Goal: Task Accomplishment & Management: Use online tool/utility

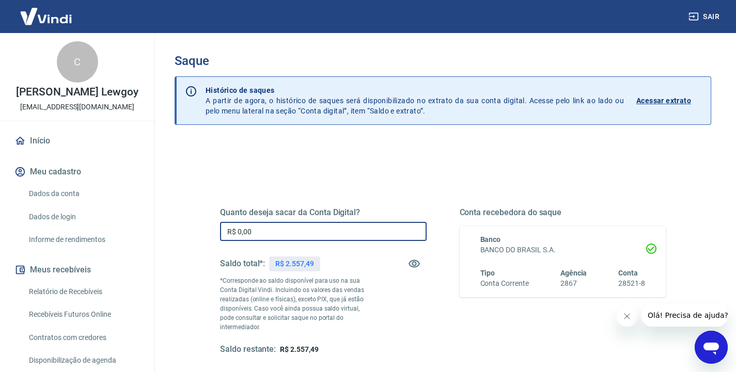
drag, startPoint x: 321, startPoint y: 232, endPoint x: 216, endPoint y: 227, distance: 104.9
click at [214, 228] on div "Quanto deseja sacar da Conta Digital? R$ 0,00 ​ Saldo total*: R$ 2.557,49 *Corr…" at bounding box center [442, 286] width 470 height 249
type input "R$ 2.557,49"
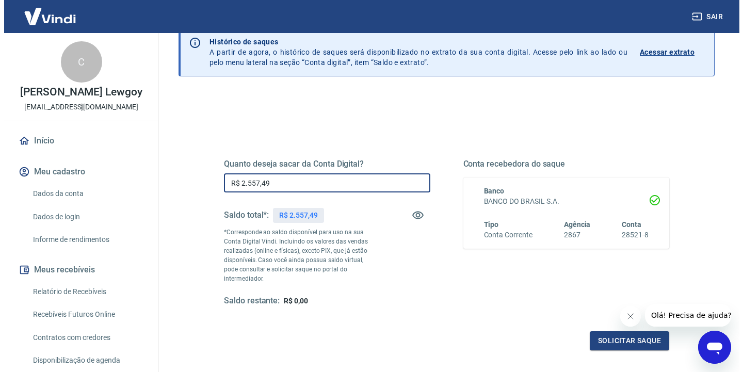
scroll to position [75, 0]
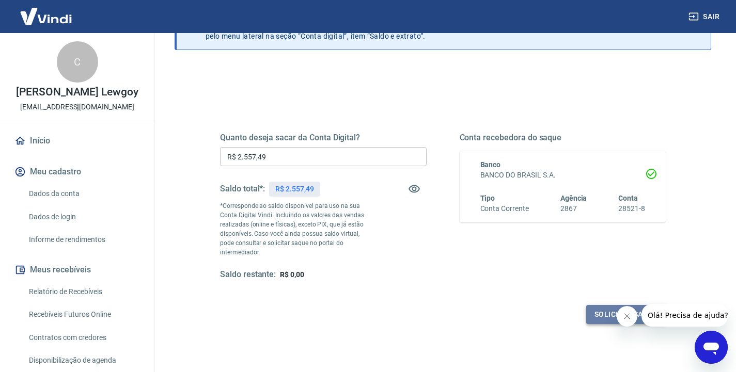
click at [637, 305] on button "Solicitar saque" at bounding box center [625, 314] width 79 height 19
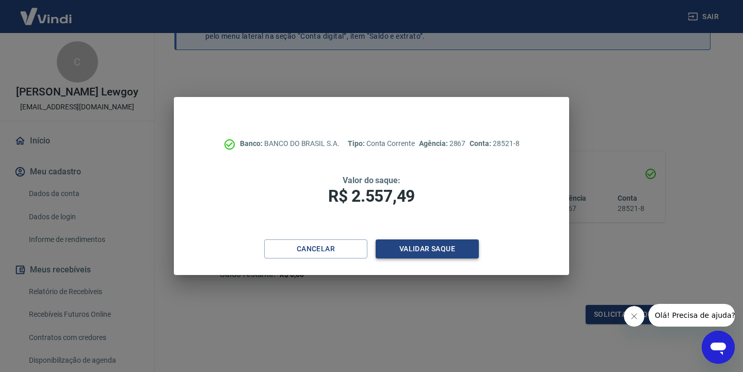
click at [432, 251] on button "Validar saque" at bounding box center [427, 248] width 103 height 19
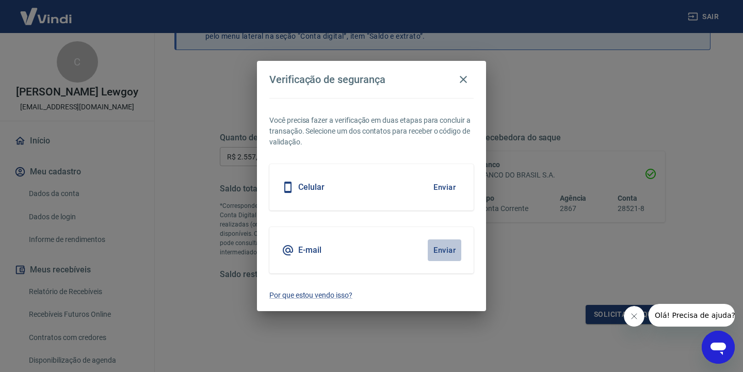
click at [432, 251] on button "Enviar" at bounding box center [445, 250] width 34 height 22
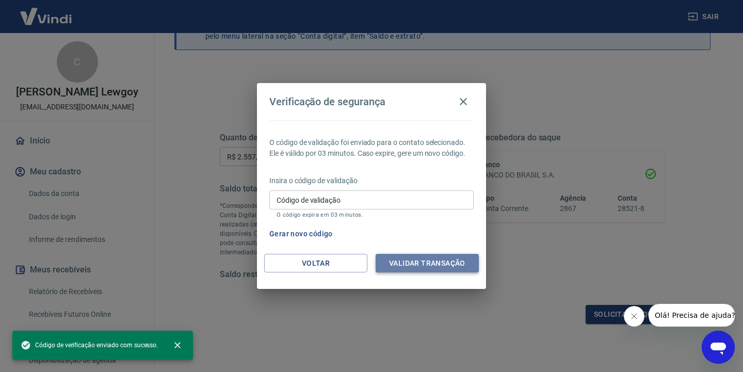
click at [428, 262] on button "Validar transação" at bounding box center [427, 263] width 103 height 19
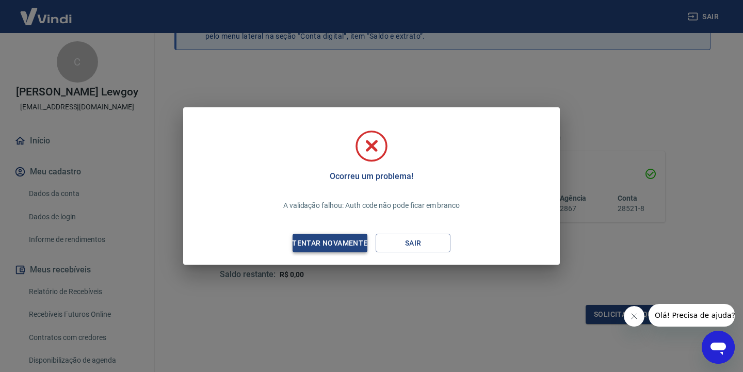
click at [359, 245] on div "Tentar novamente" at bounding box center [330, 243] width 100 height 13
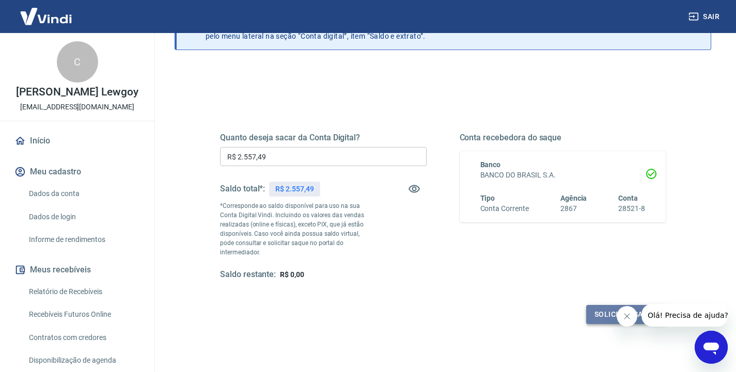
click at [605, 305] on button "Solicitar saque" at bounding box center [625, 314] width 79 height 19
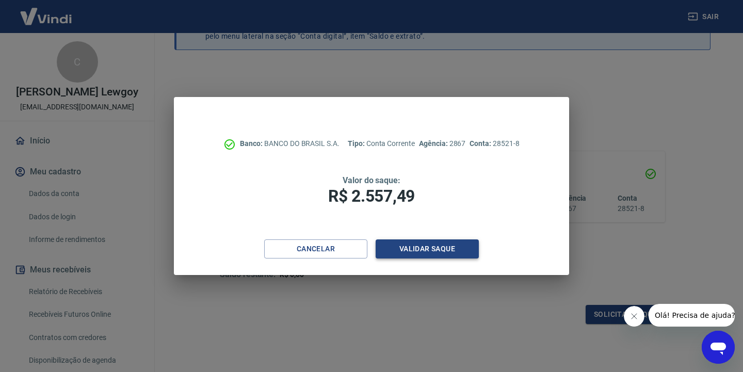
click at [441, 252] on button "Validar saque" at bounding box center [427, 248] width 103 height 19
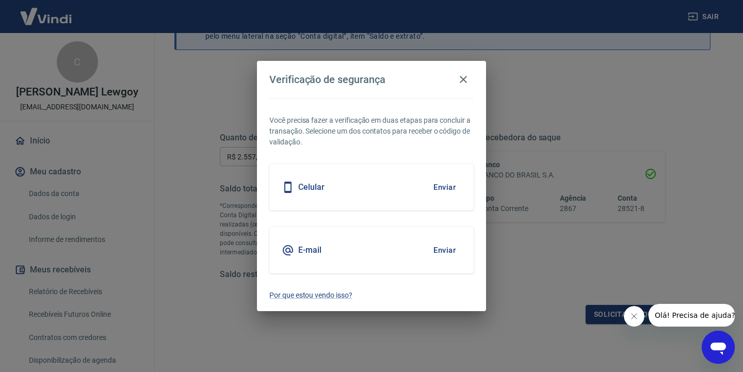
click at [441, 252] on button "Enviar" at bounding box center [445, 250] width 34 height 22
click at [449, 186] on button "Enviar" at bounding box center [445, 188] width 34 height 22
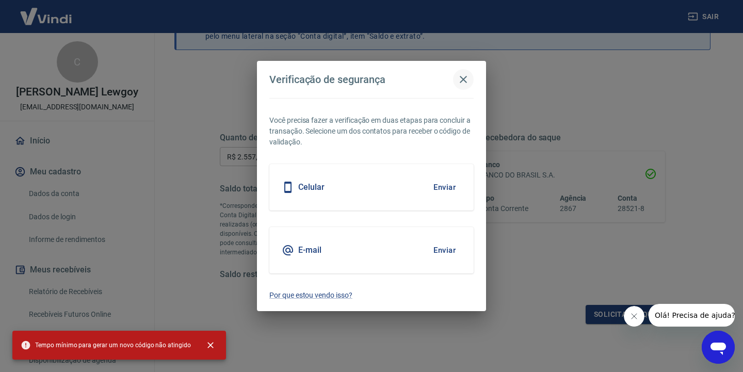
click at [466, 79] on icon "button" at bounding box center [463, 79] width 12 height 12
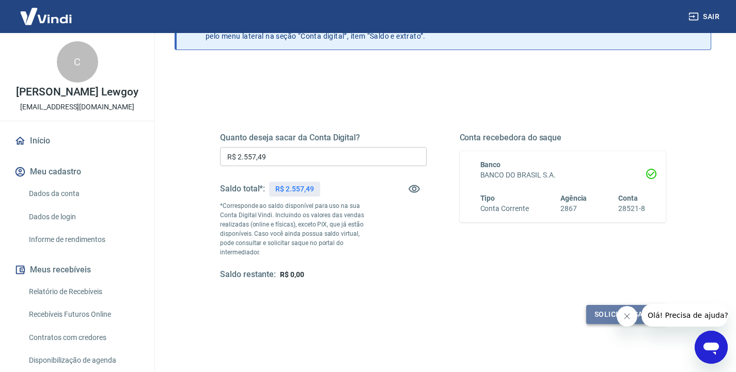
click at [612, 306] on button "Solicitar saque" at bounding box center [625, 314] width 79 height 19
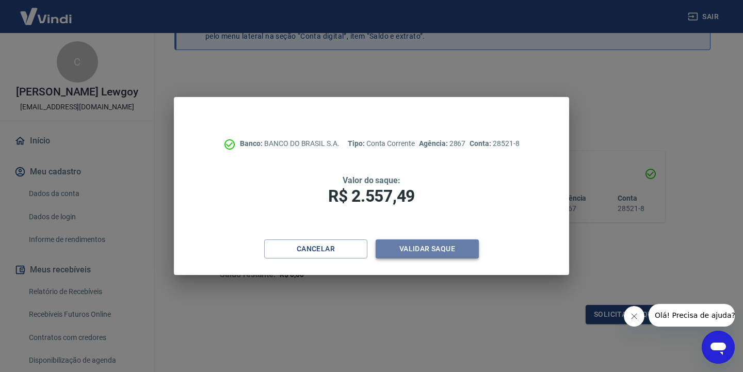
click at [428, 247] on button "Validar saque" at bounding box center [427, 248] width 103 height 19
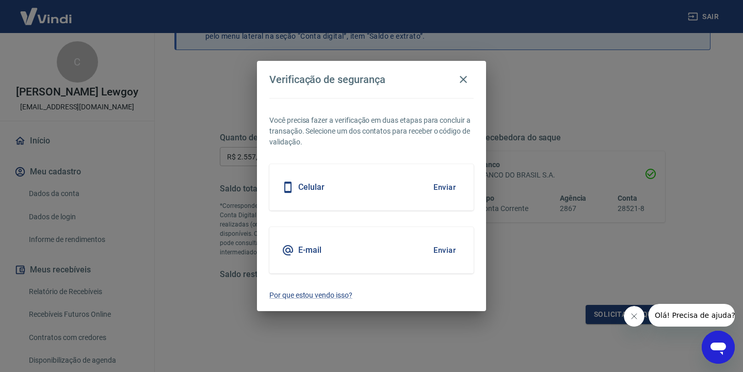
click at [428, 247] on button "Enviar" at bounding box center [445, 250] width 34 height 22
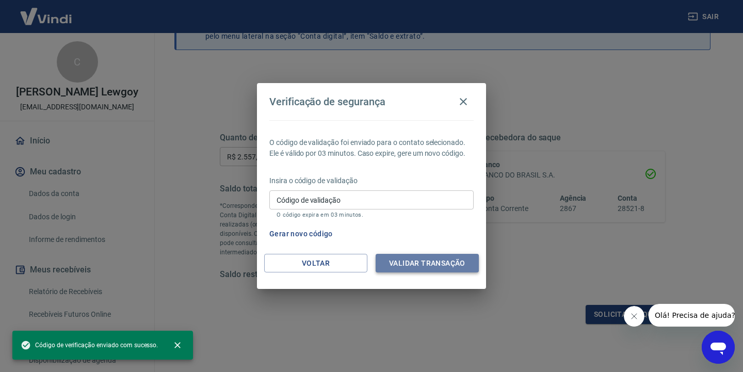
click at [430, 262] on button "Validar transação" at bounding box center [427, 263] width 103 height 19
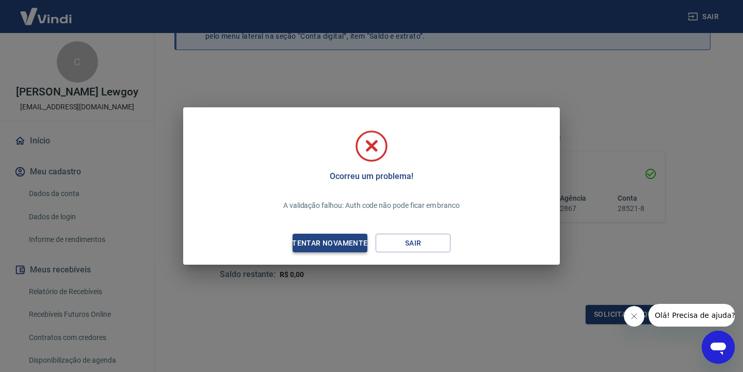
click at [348, 244] on div "Tentar novamente" at bounding box center [330, 243] width 100 height 13
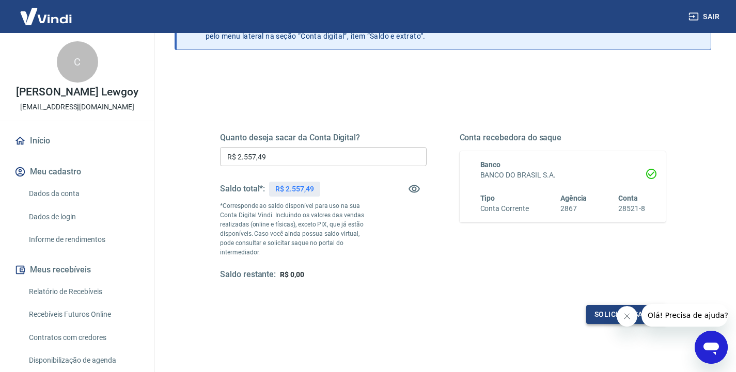
click at [601, 307] on button "Solicitar saque" at bounding box center [625, 314] width 79 height 19
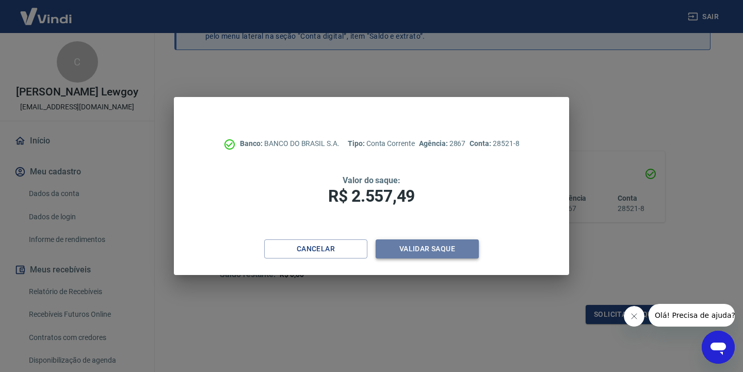
click at [443, 251] on button "Validar saque" at bounding box center [427, 248] width 103 height 19
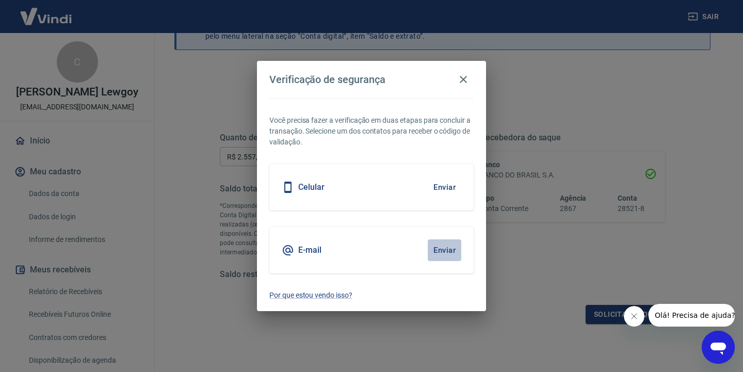
click at [440, 254] on button "Enviar" at bounding box center [445, 250] width 34 height 22
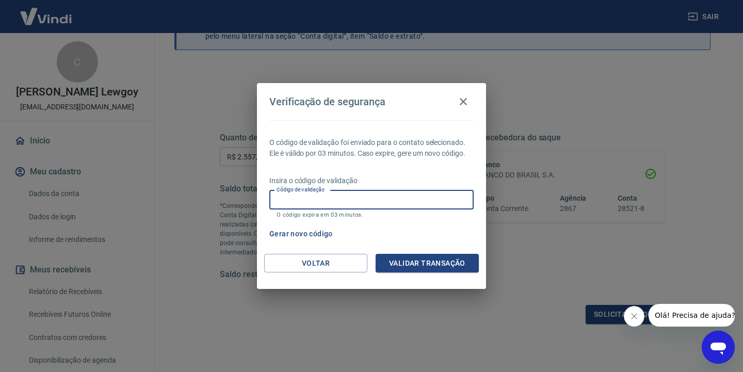
click at [353, 202] on input "Código de validação" at bounding box center [371, 199] width 204 height 19
type input "349950"
click at [458, 263] on button "Validar transação" at bounding box center [427, 263] width 103 height 19
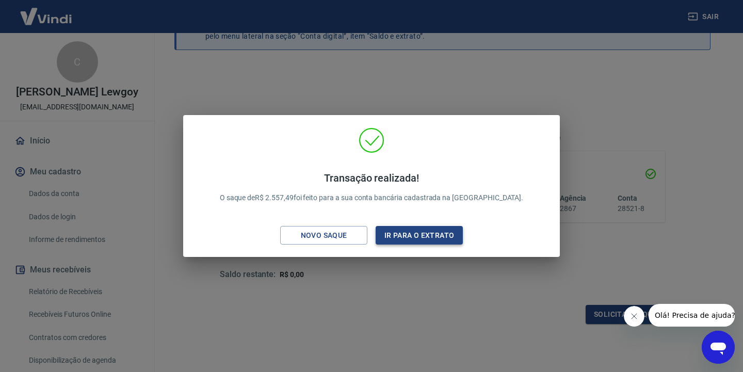
click at [406, 232] on button "Ir para o extrato" at bounding box center [419, 235] width 87 height 19
